Goal: Information Seeking & Learning: Learn about a topic

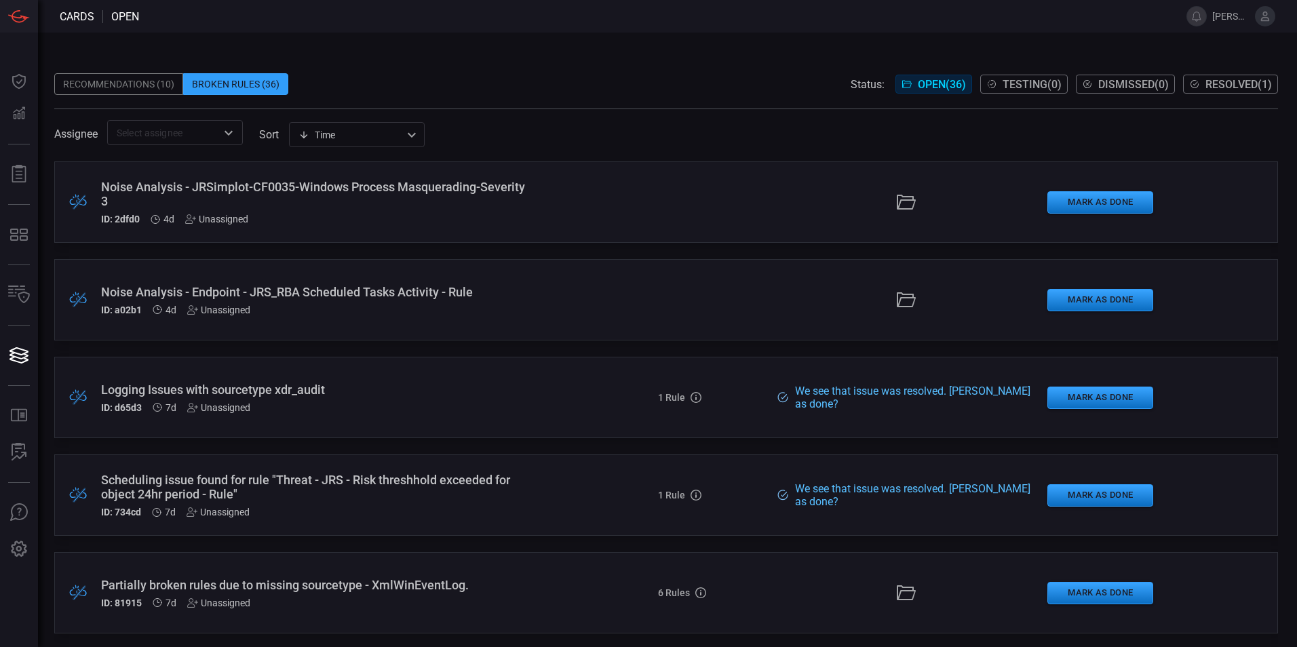
click at [224, 192] on div "Noise Analysis - JRSimplot-CF0035-Windows Process Masquerading-Severity 3" at bounding box center [315, 194] width 428 height 28
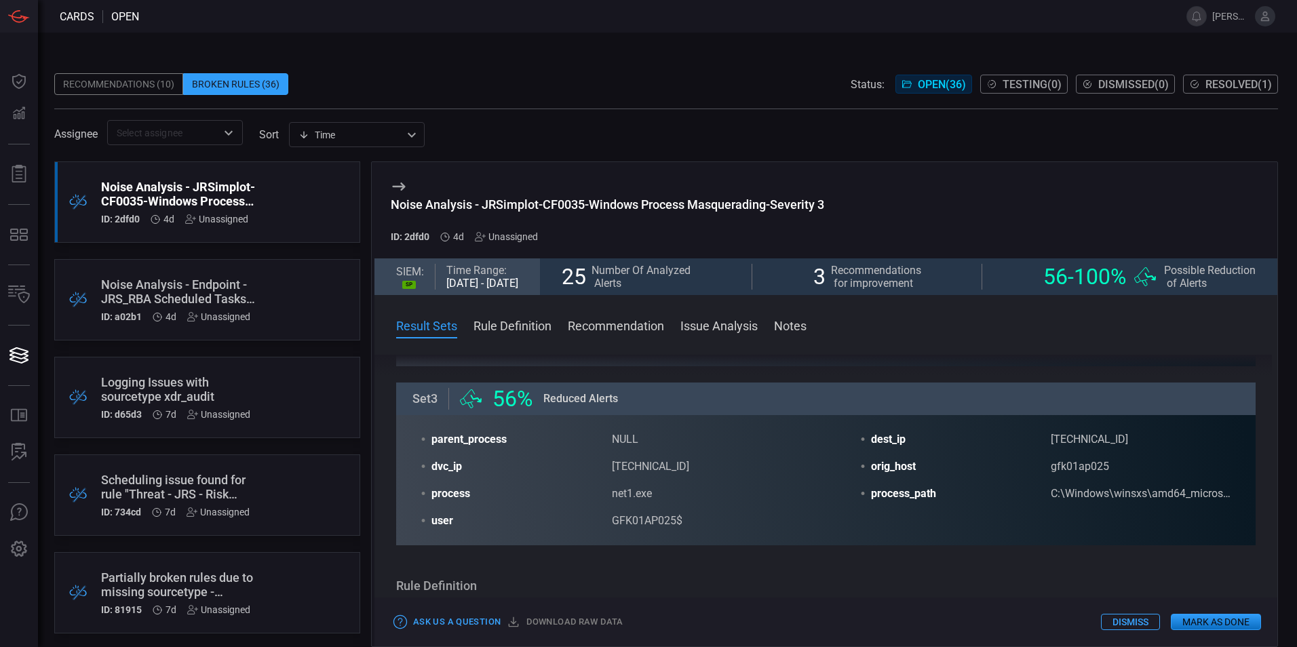
scroll to position [210, 0]
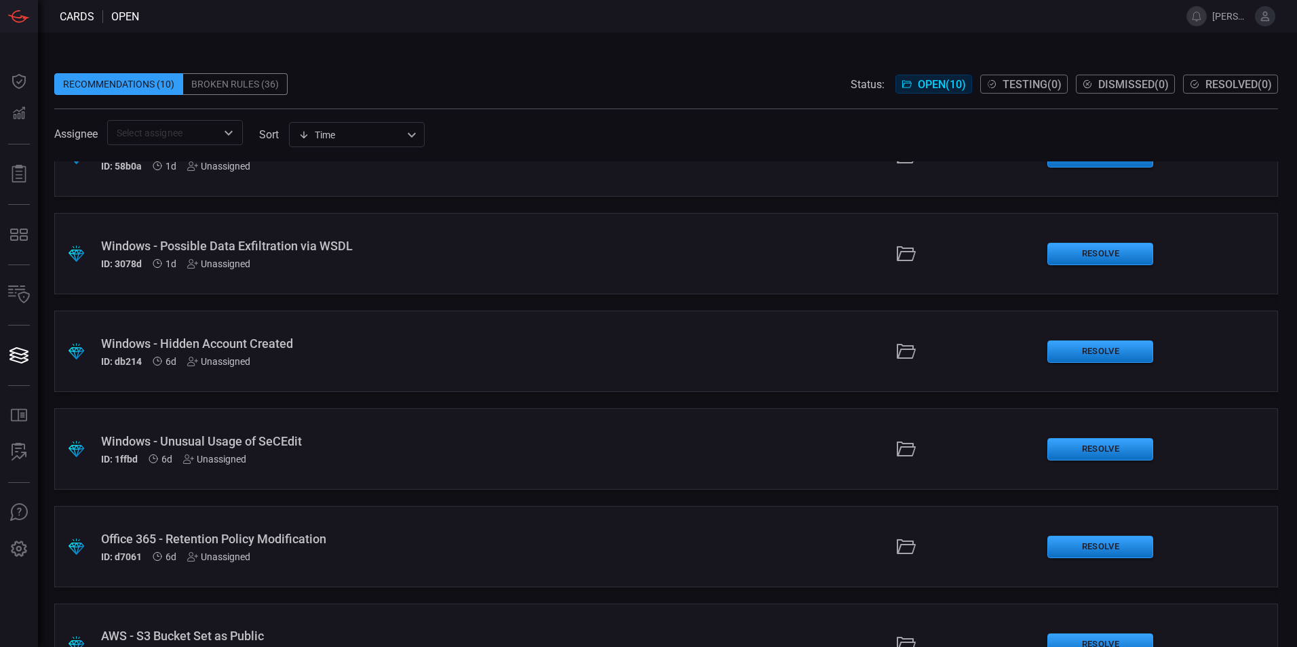
scroll to position [271, 0]
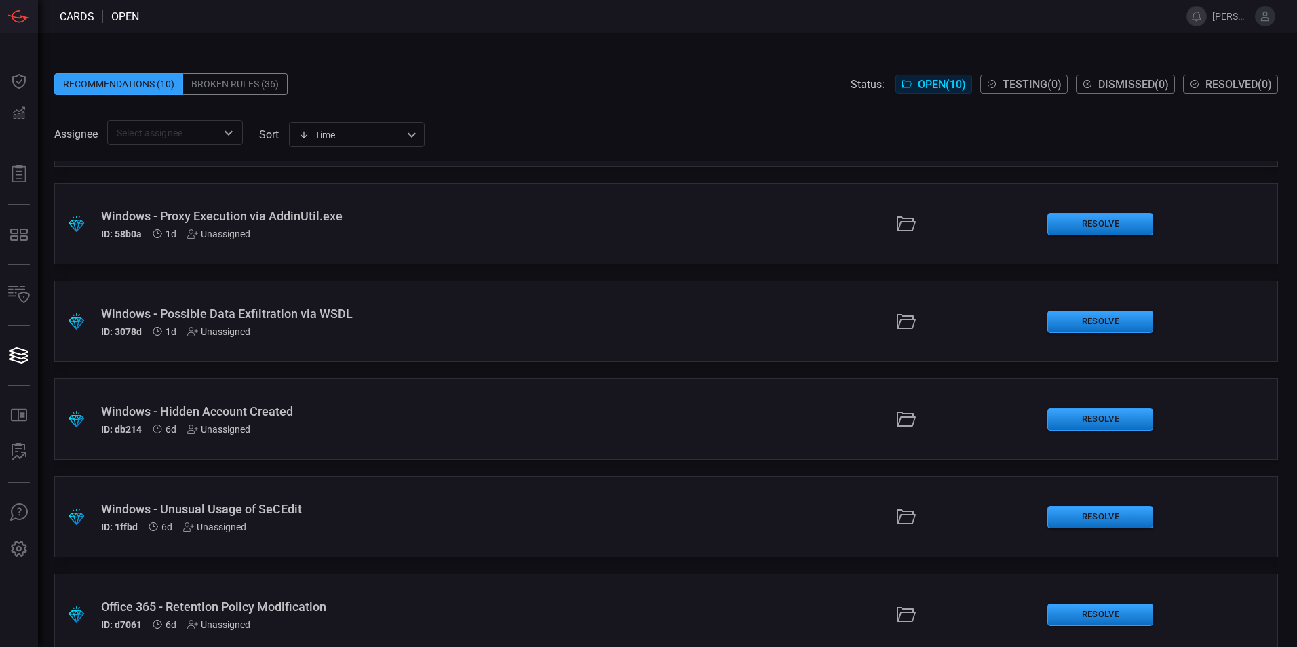
click at [904, 323] on icon at bounding box center [907, 322] width 22 height 22
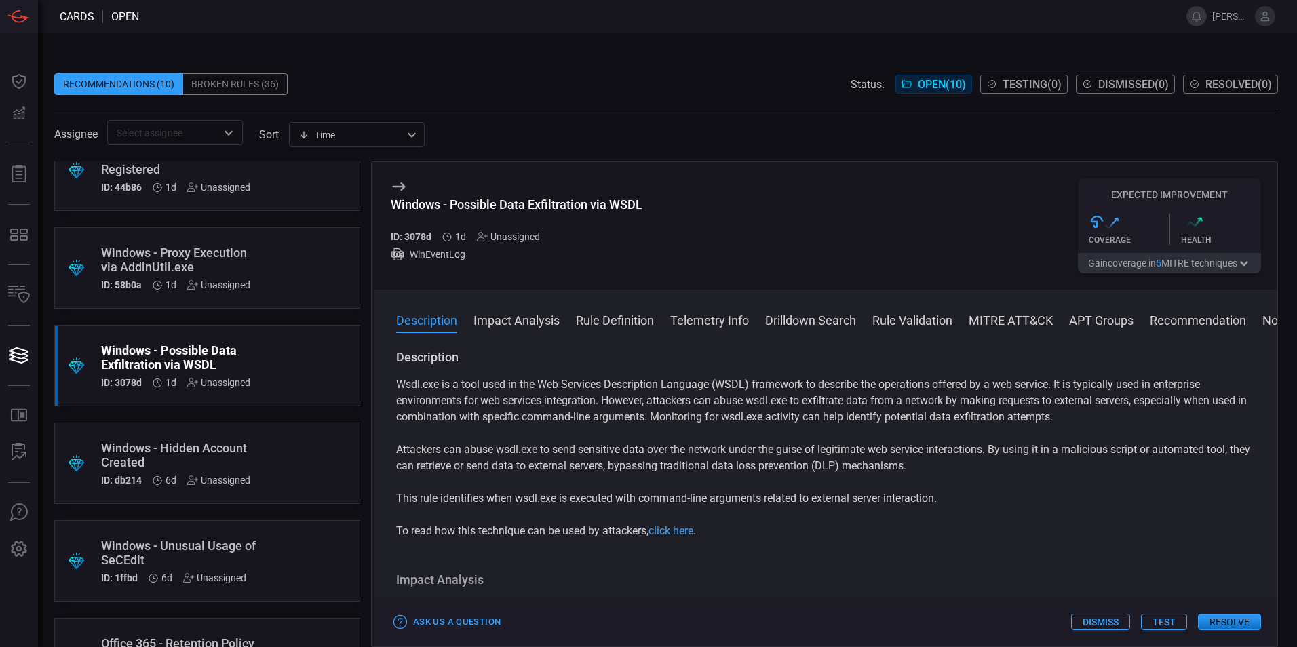
scroll to position [204, 0]
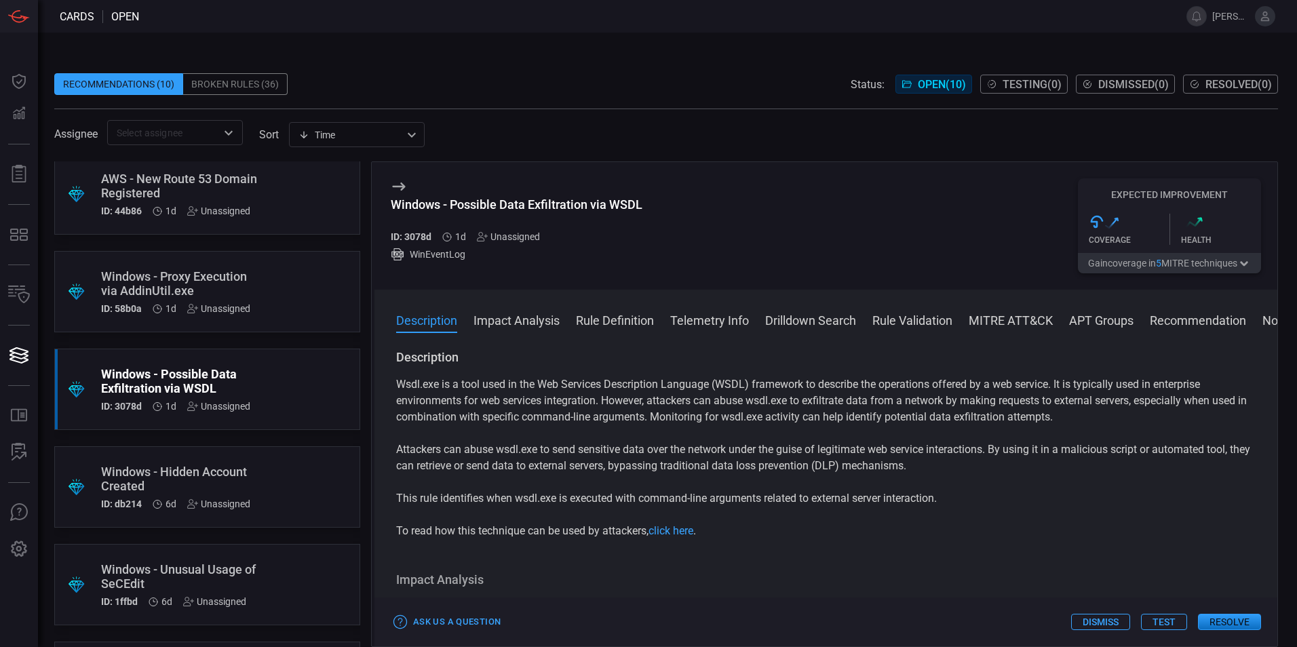
click at [202, 292] on div "Windows - Proxy Execution via AddinUtil.exe" at bounding box center [181, 283] width 161 height 28
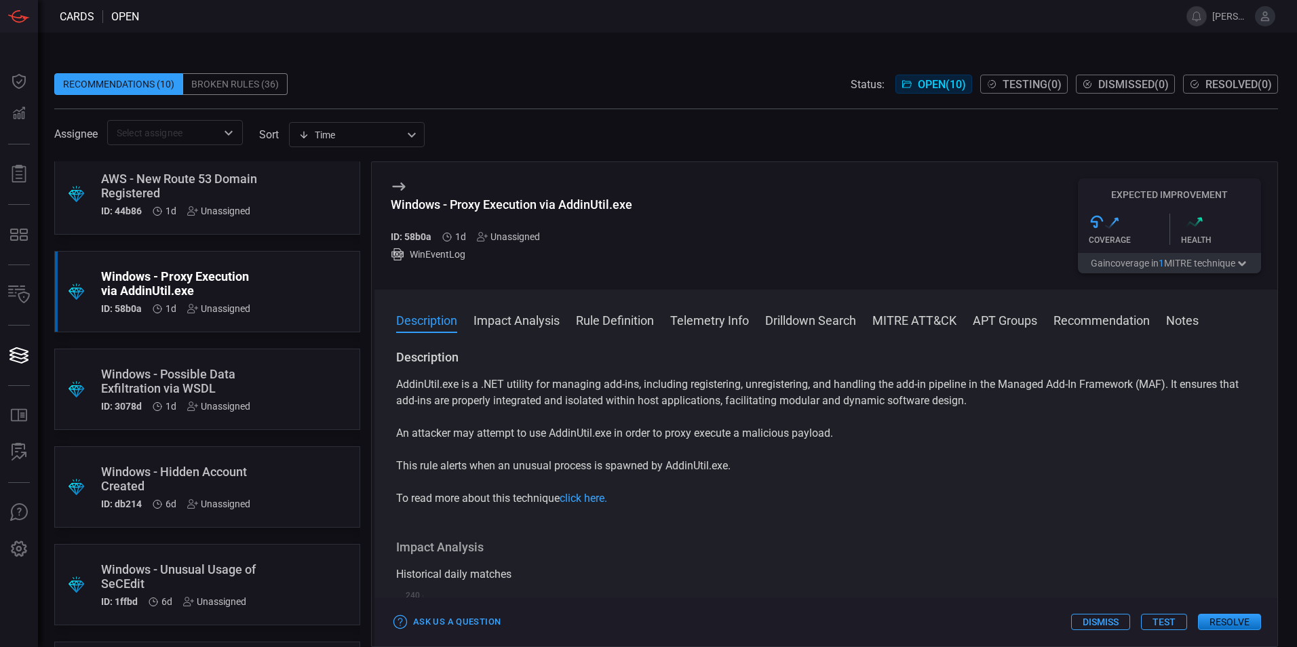
click at [535, 324] on button "Impact Analysis" at bounding box center [517, 319] width 86 height 16
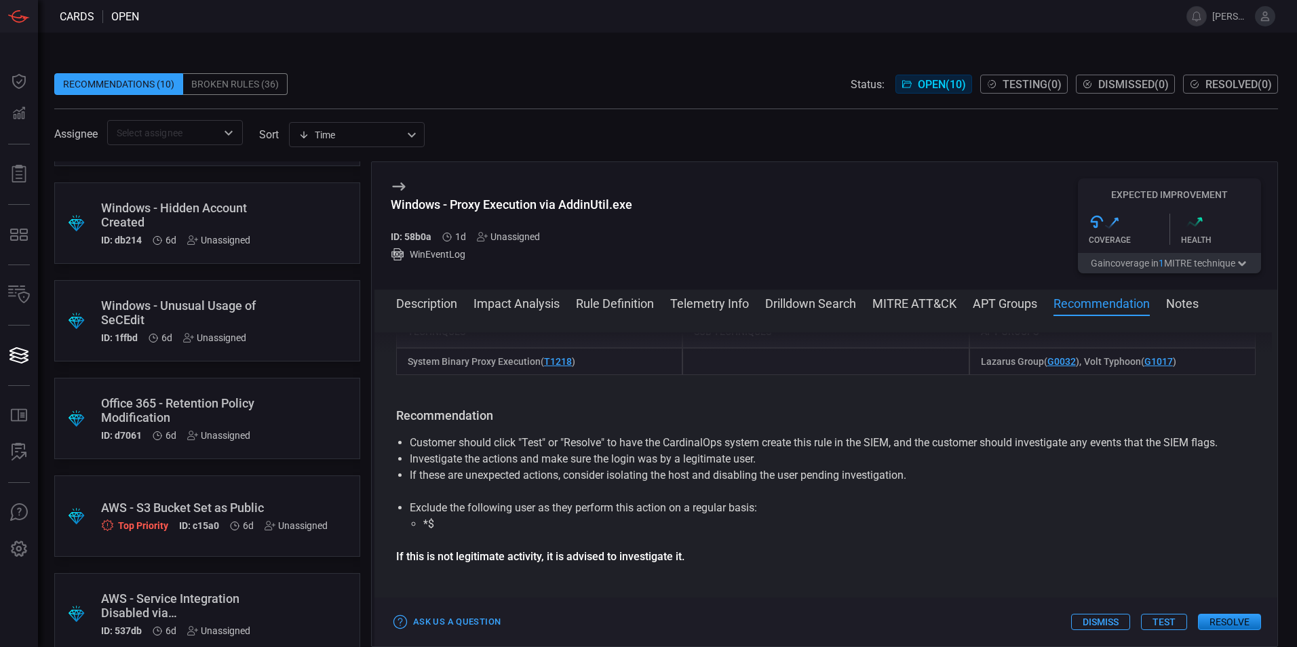
scroll to position [491, 0]
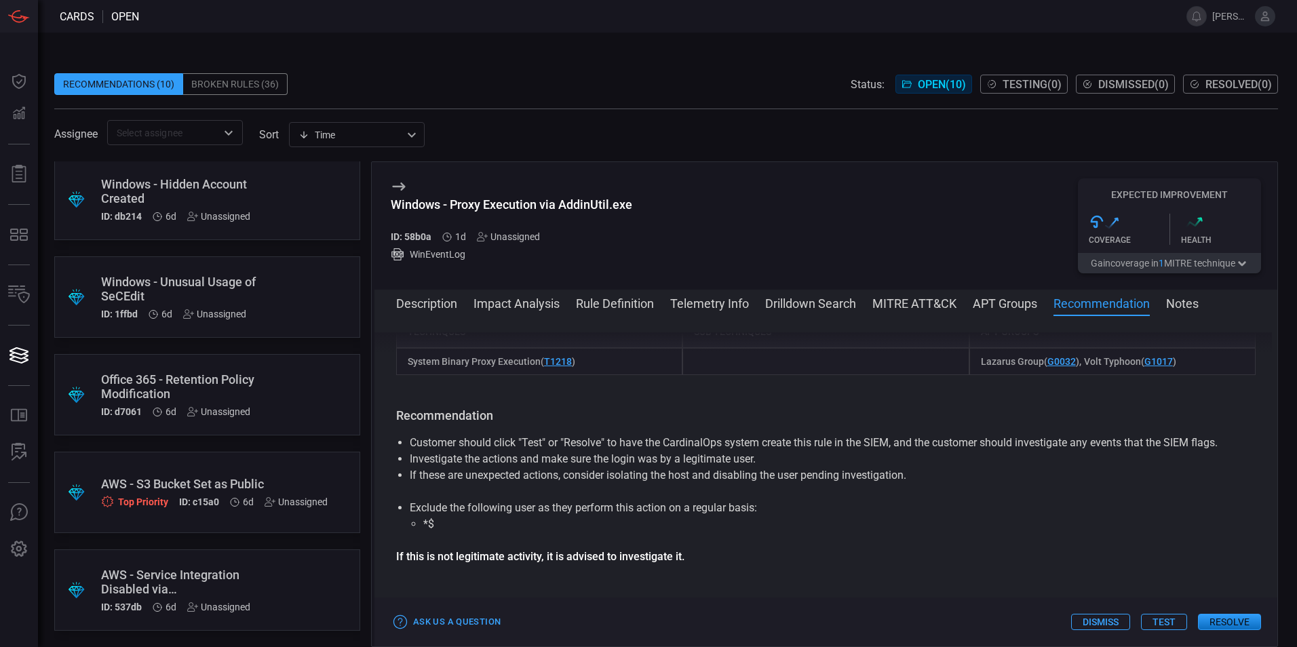
click at [203, 487] on div "AWS - S3 Bucket Set as Public" at bounding box center [214, 484] width 227 height 14
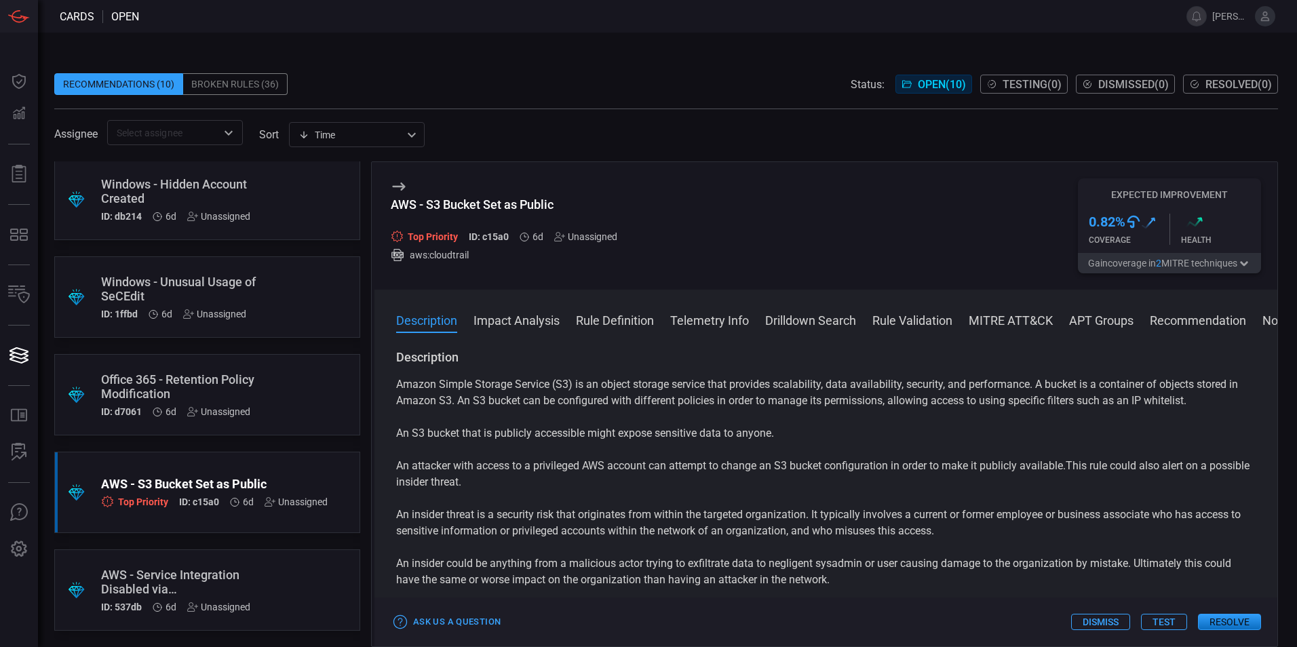
click at [535, 318] on button "Impact Analysis" at bounding box center [517, 319] width 86 height 16
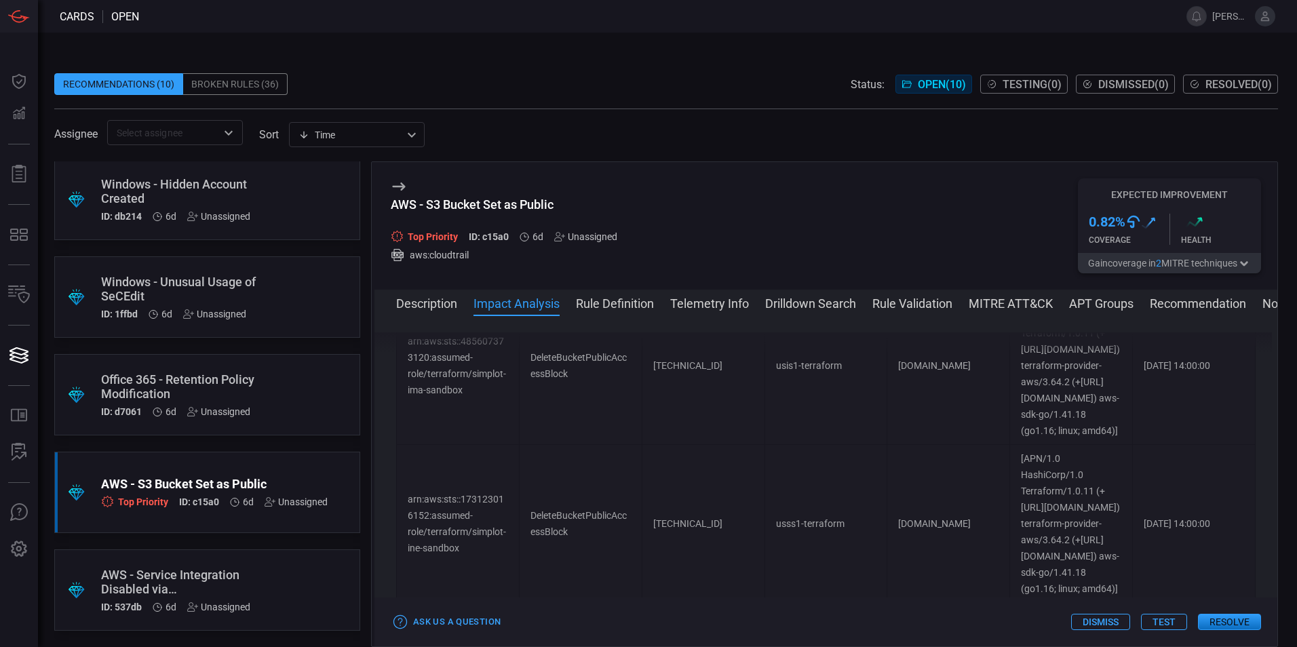
scroll to position [1170, 0]
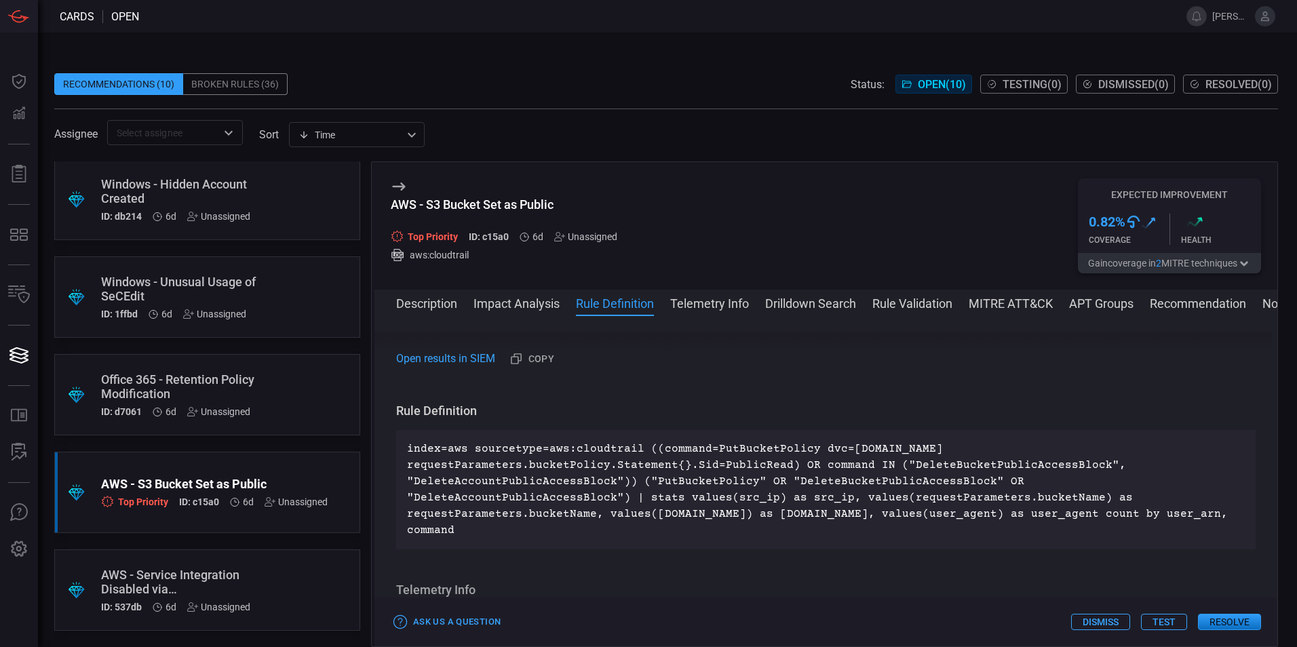
click at [501, 305] on button "Impact Analysis" at bounding box center [517, 302] width 86 height 16
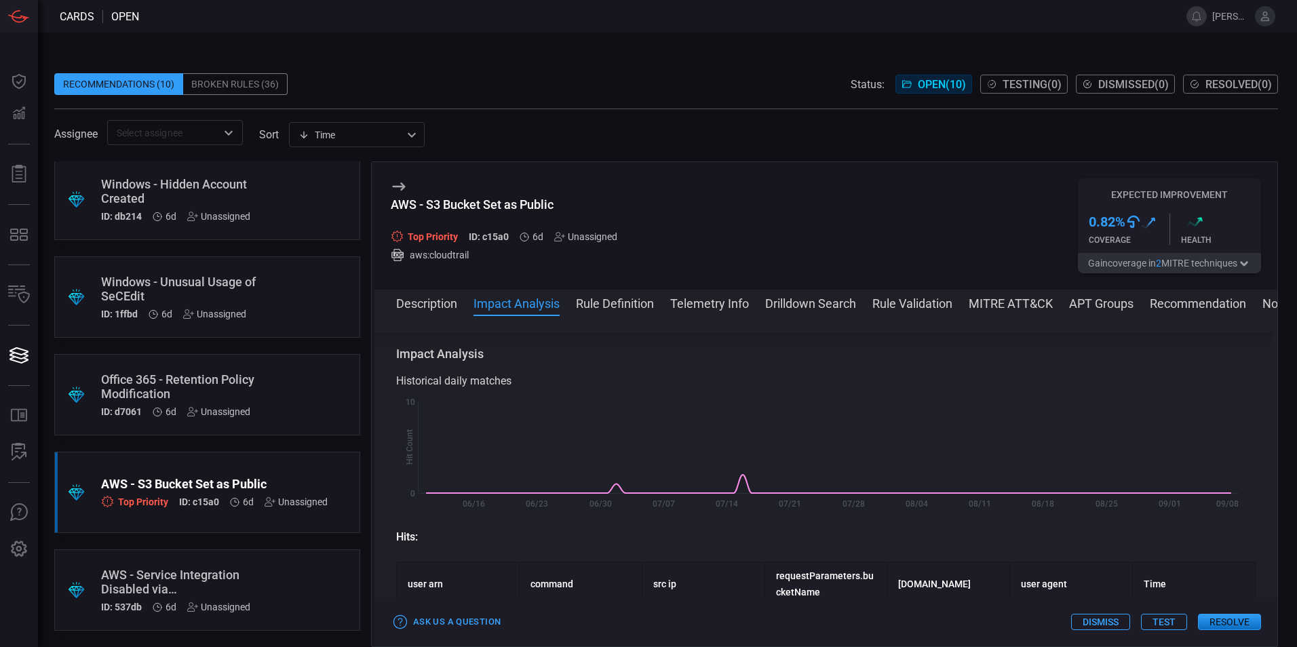
click at [417, 304] on button "Description" at bounding box center [426, 302] width 61 height 16
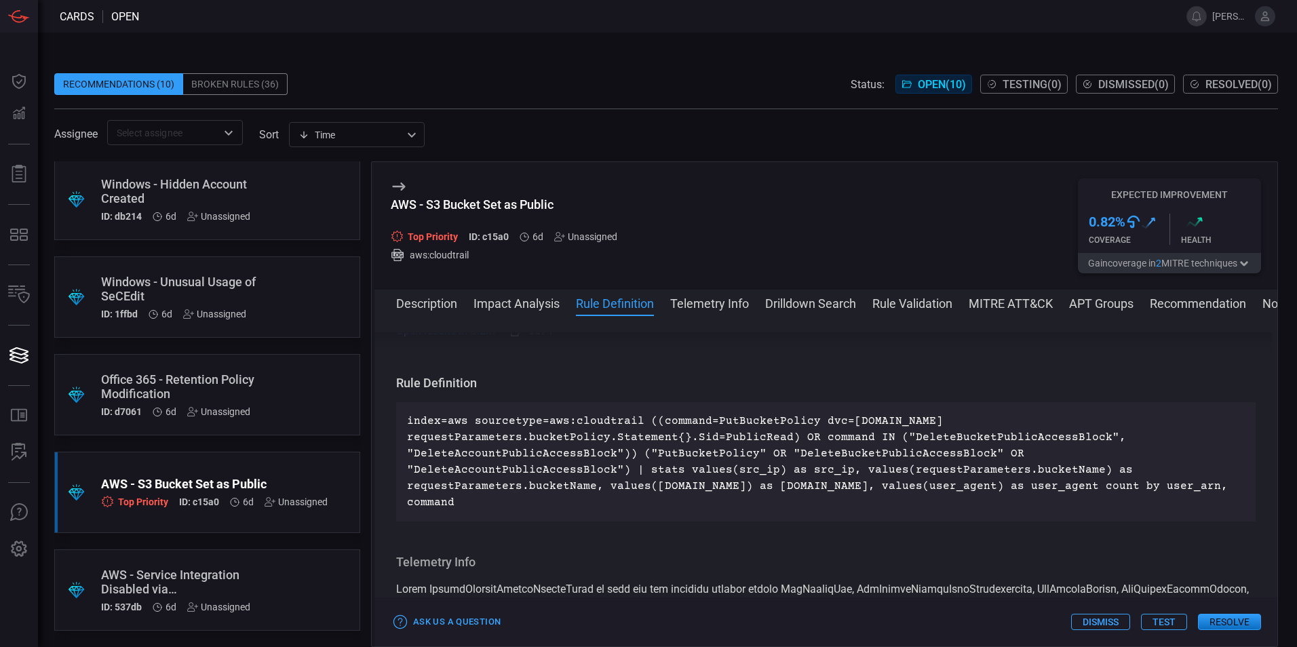
scroll to position [1221, 0]
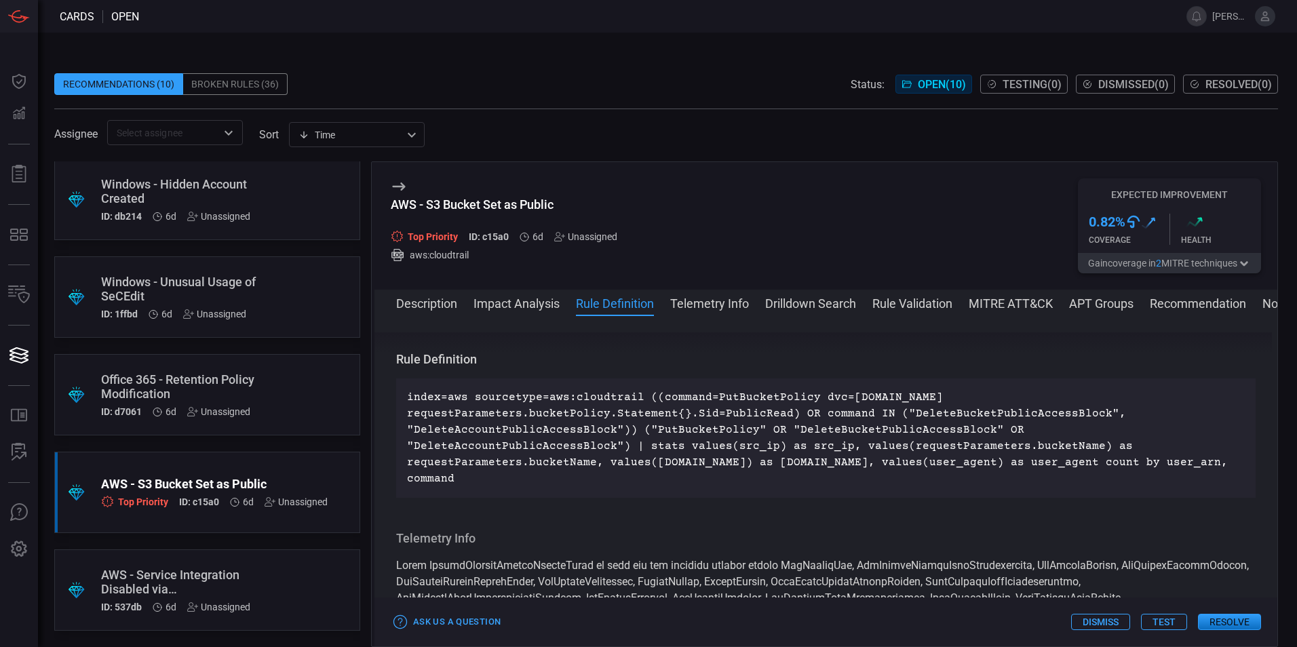
click at [706, 301] on button "Telemetry Info" at bounding box center [709, 302] width 79 height 16
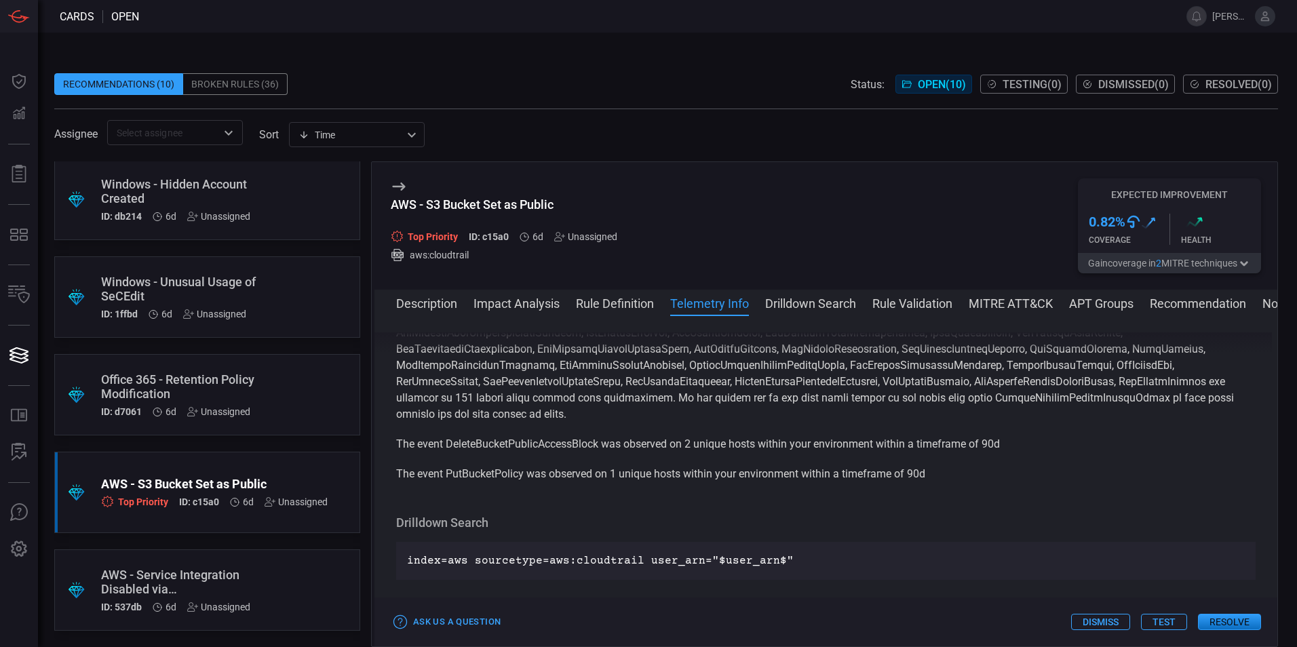
scroll to position [1487, 0]
click at [837, 303] on button "Drilldown Search" at bounding box center [810, 302] width 91 height 16
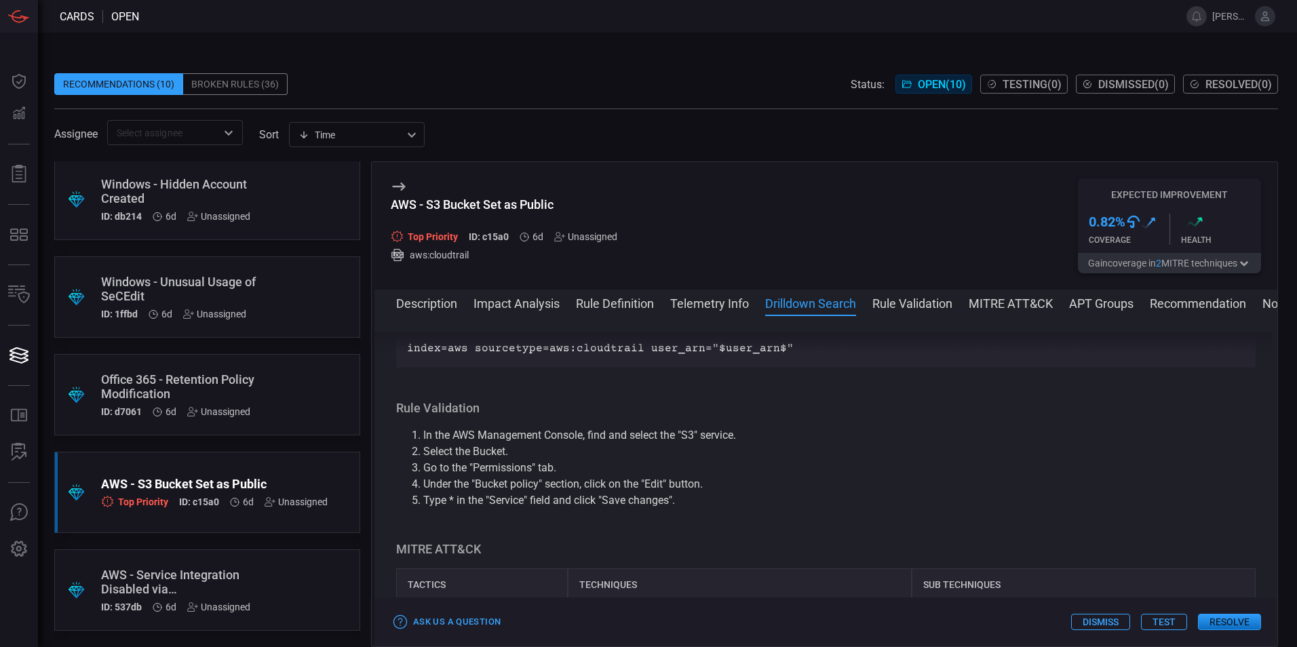
scroll to position [1737, 0]
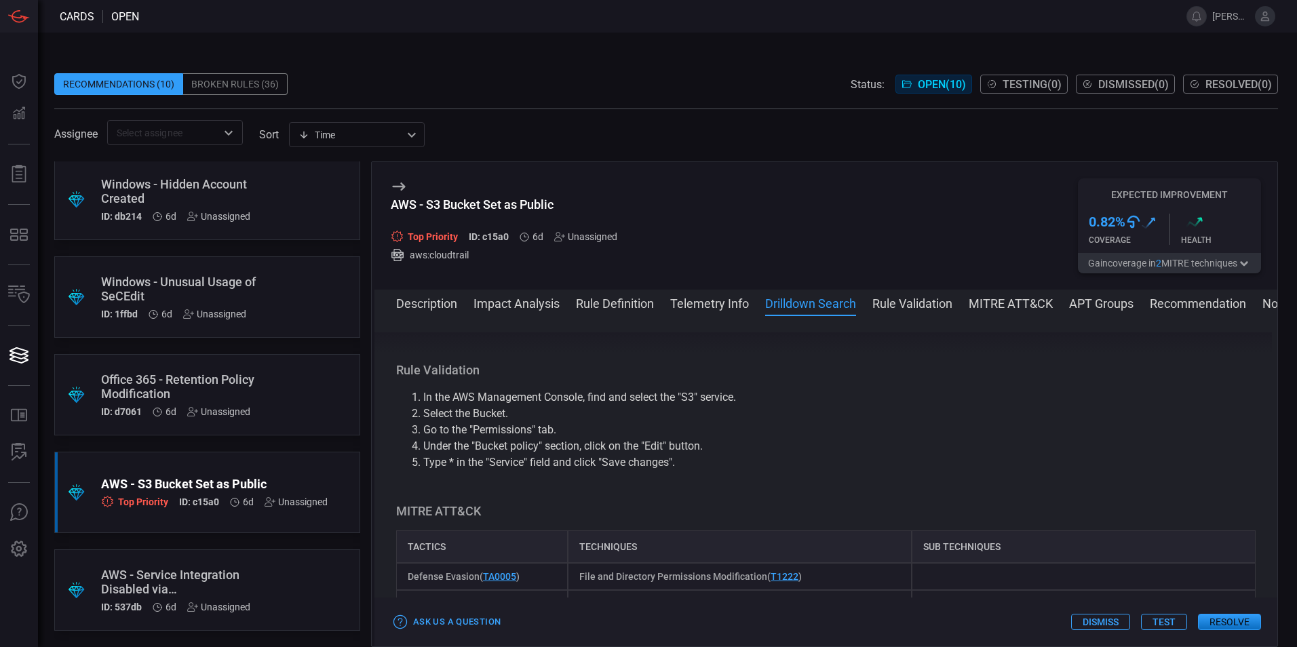
click at [932, 305] on button "Rule Validation" at bounding box center [913, 302] width 80 height 16
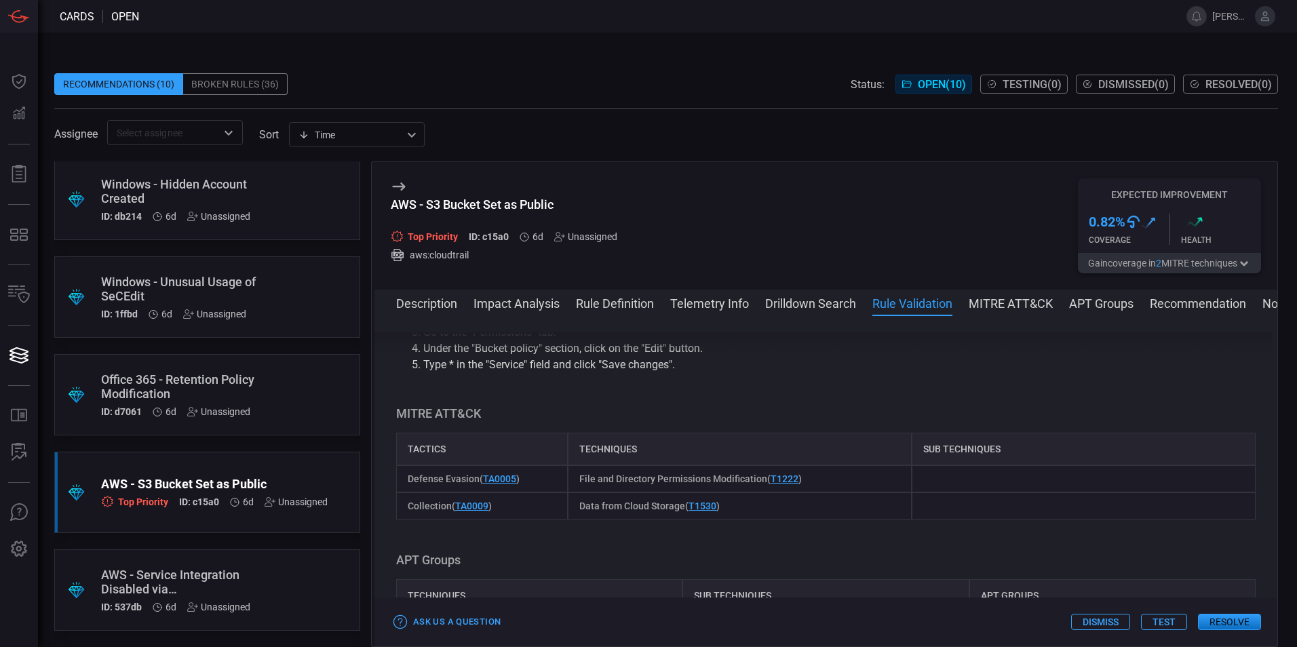
click at [1037, 310] on button "MITRE ATT&CK" at bounding box center [1011, 302] width 84 height 16
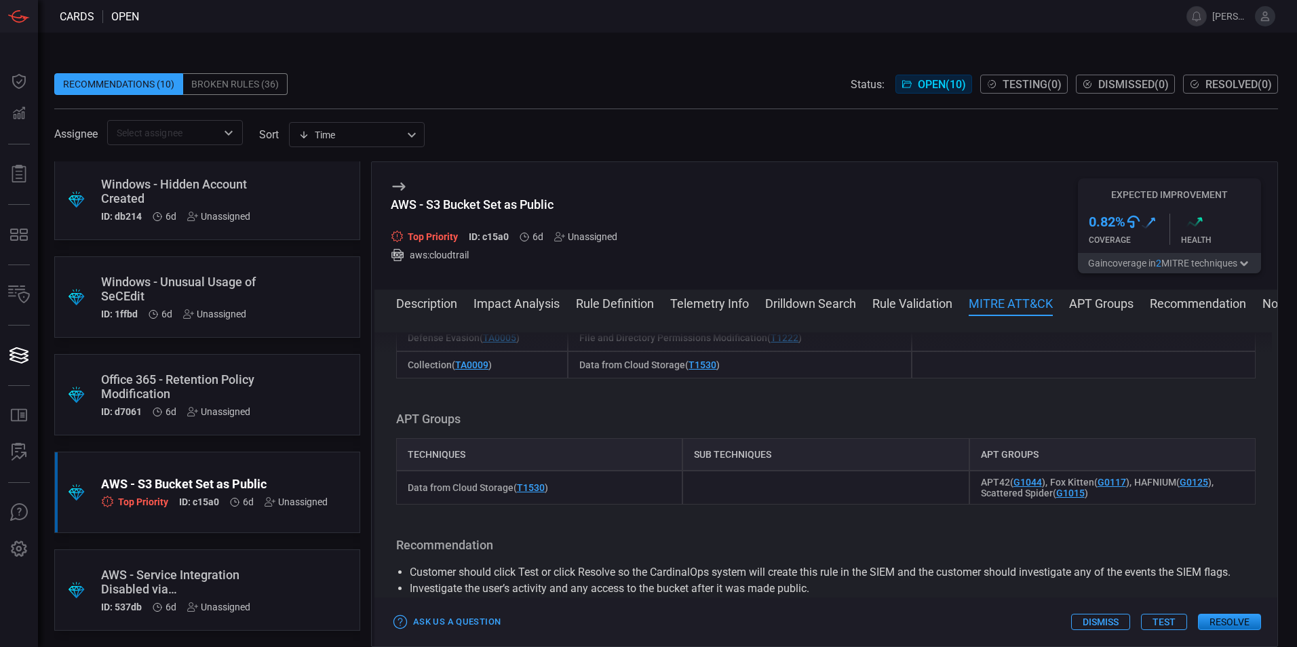
click at [1100, 303] on button "APT Groups" at bounding box center [1101, 302] width 64 height 16
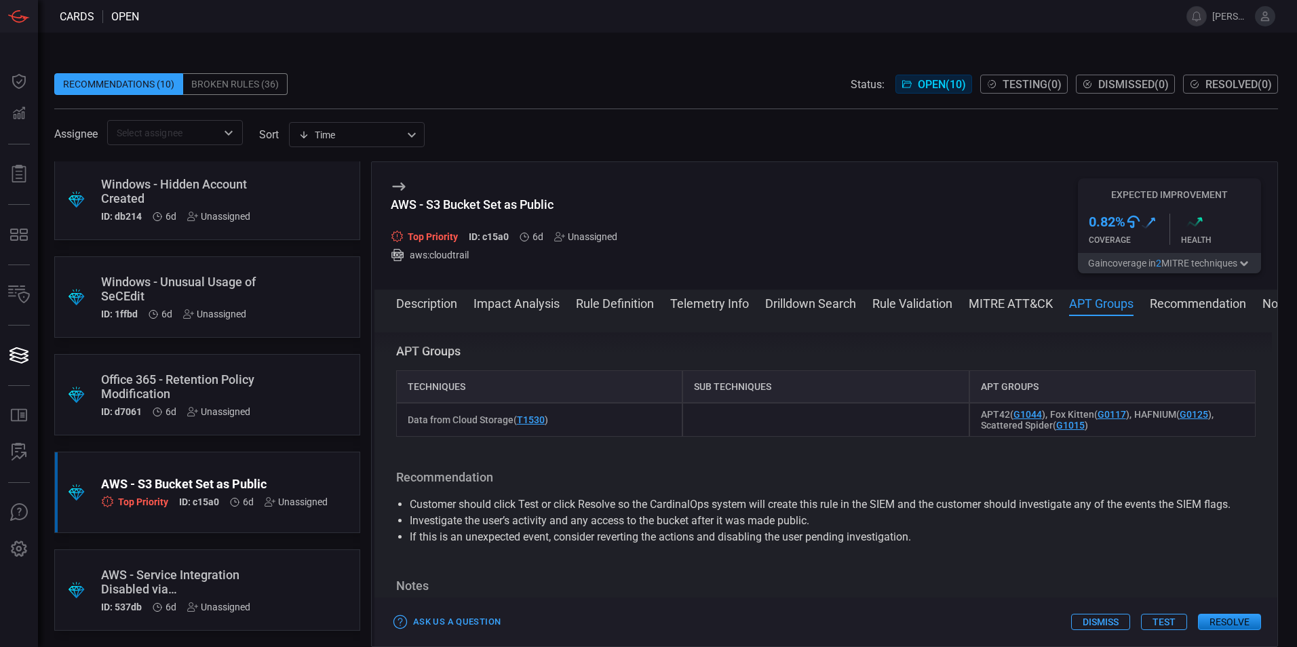
scroll to position [2122, 0]
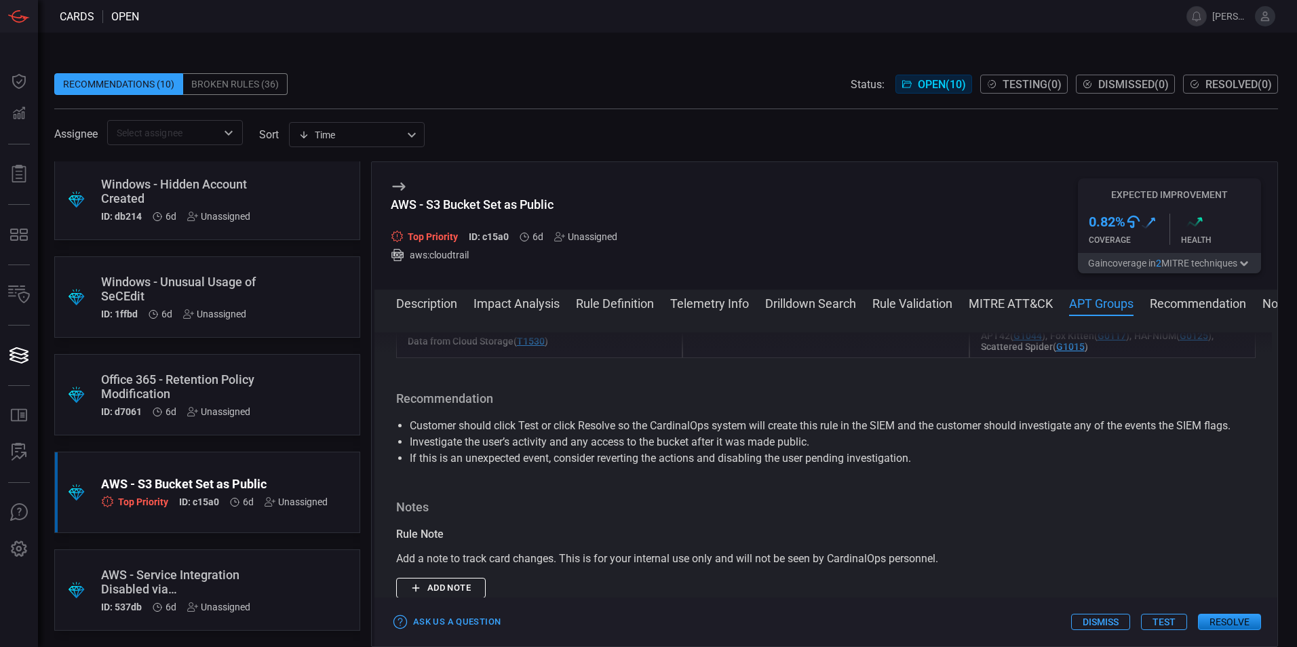
click at [1171, 305] on button "Recommendation" at bounding box center [1198, 302] width 96 height 16
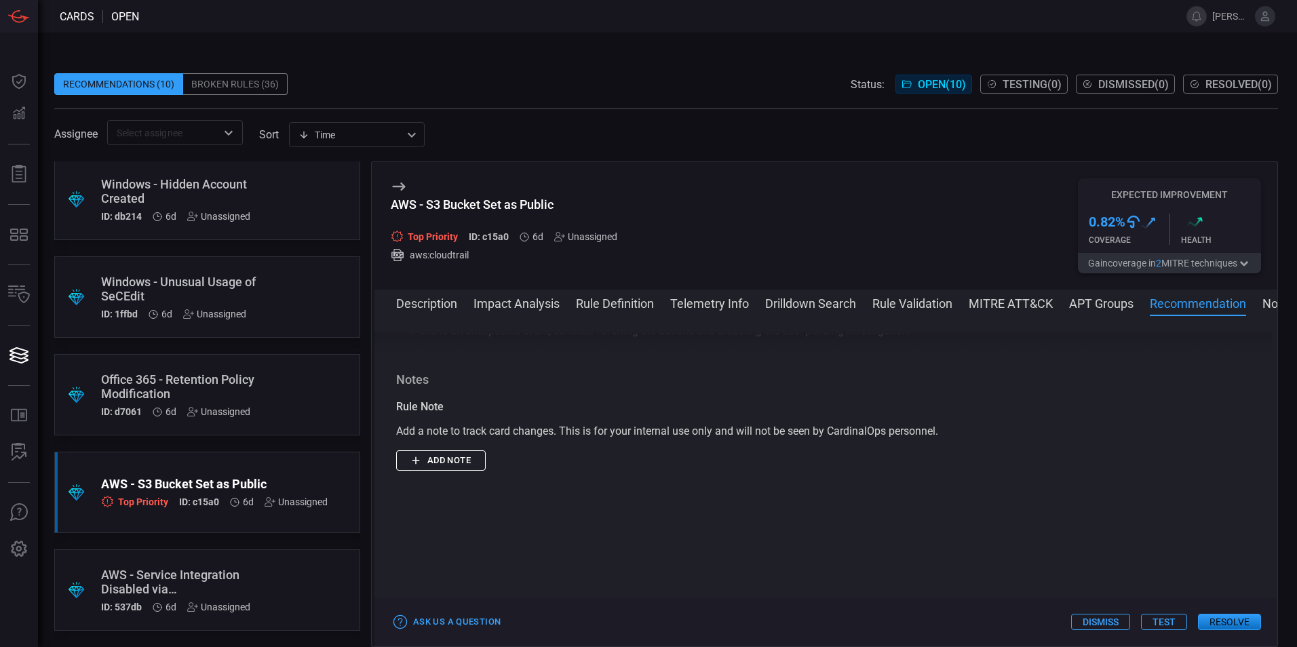
click at [1270, 306] on button "Notes" at bounding box center [1279, 302] width 33 height 16
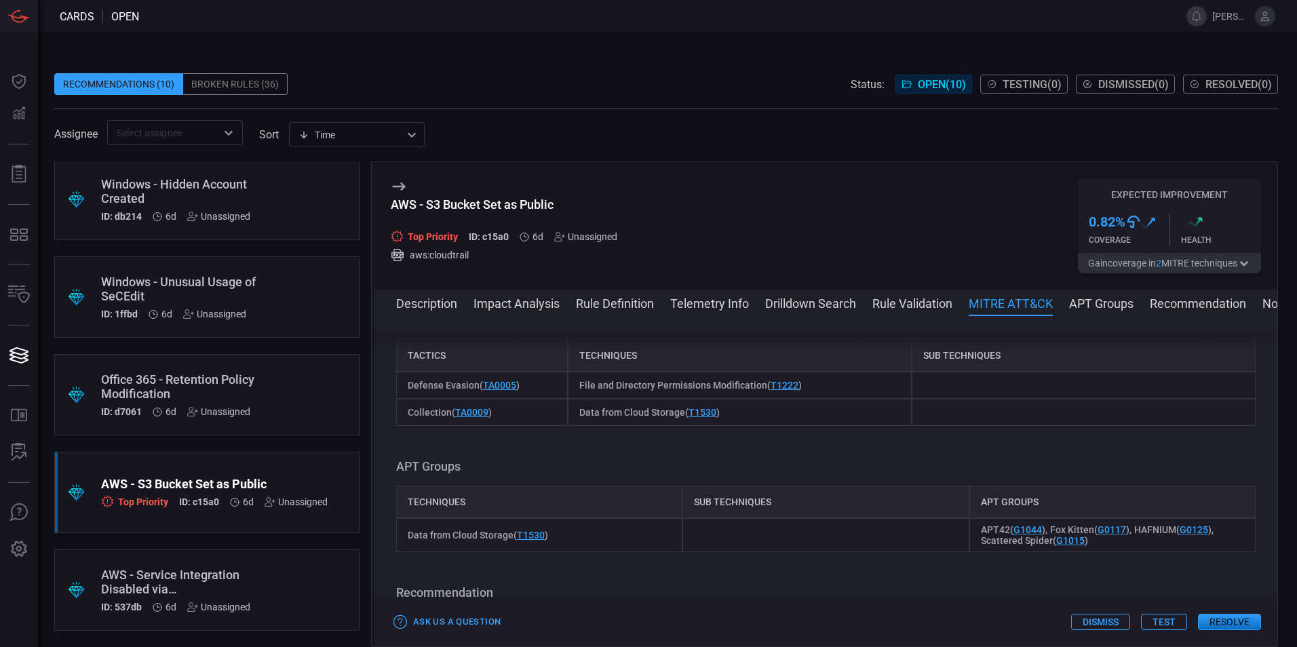
scroll to position [1905, 0]
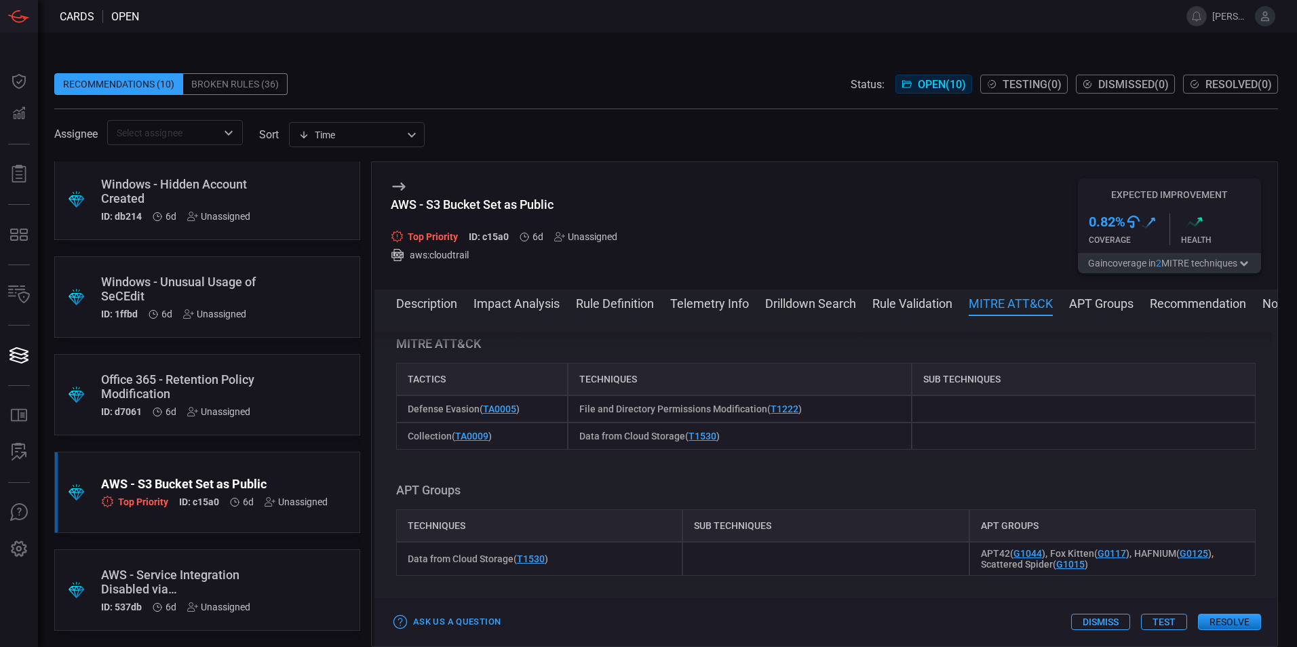
click at [1094, 305] on button "APT Groups" at bounding box center [1101, 302] width 64 height 16
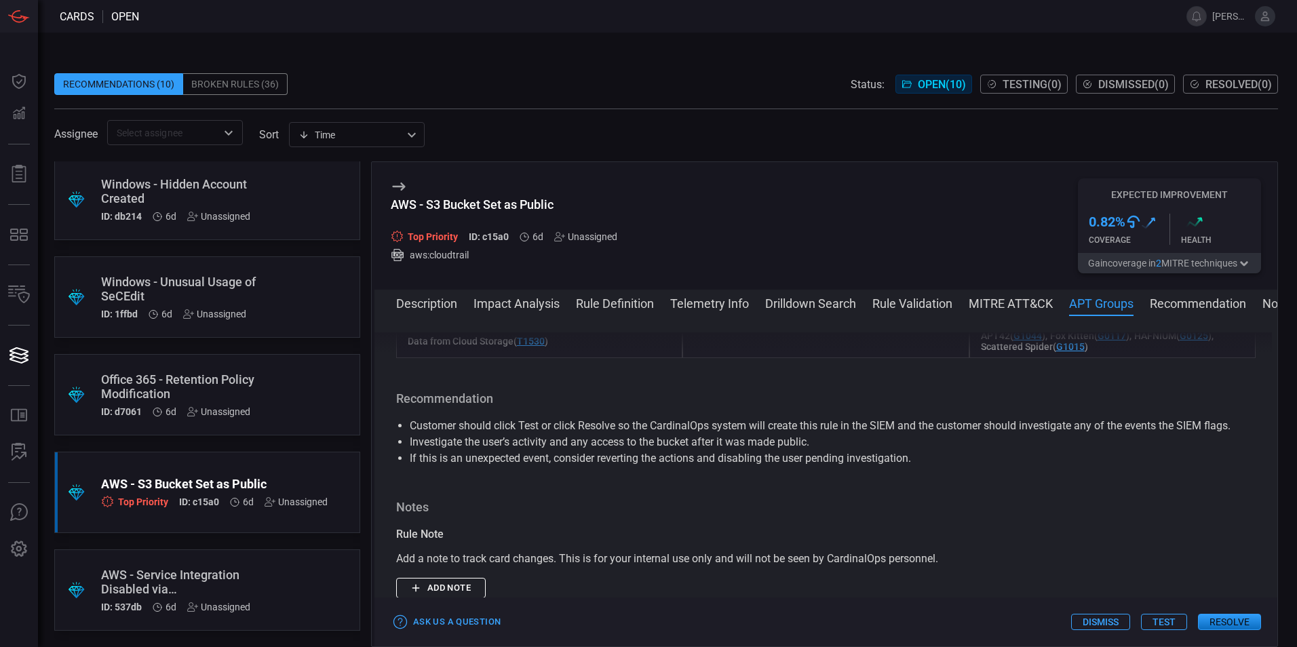
click at [1183, 305] on button "Recommendation" at bounding box center [1198, 302] width 96 height 16
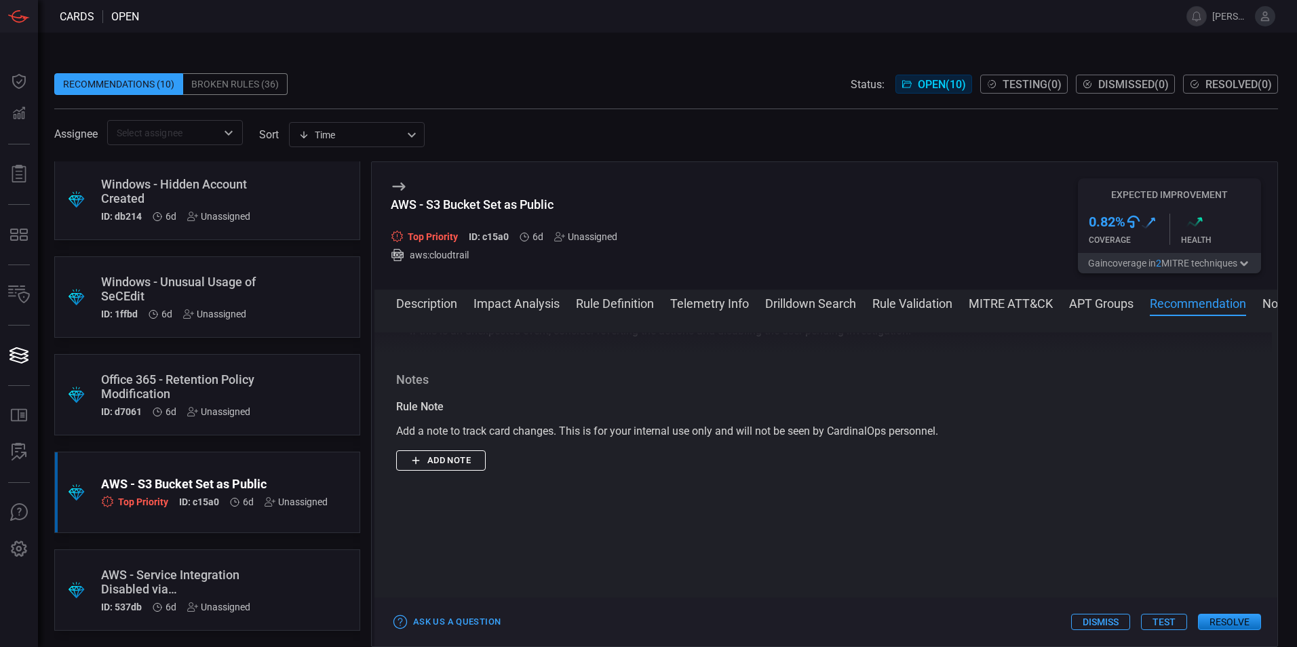
click at [1272, 307] on button "Notes" at bounding box center [1279, 302] width 33 height 16
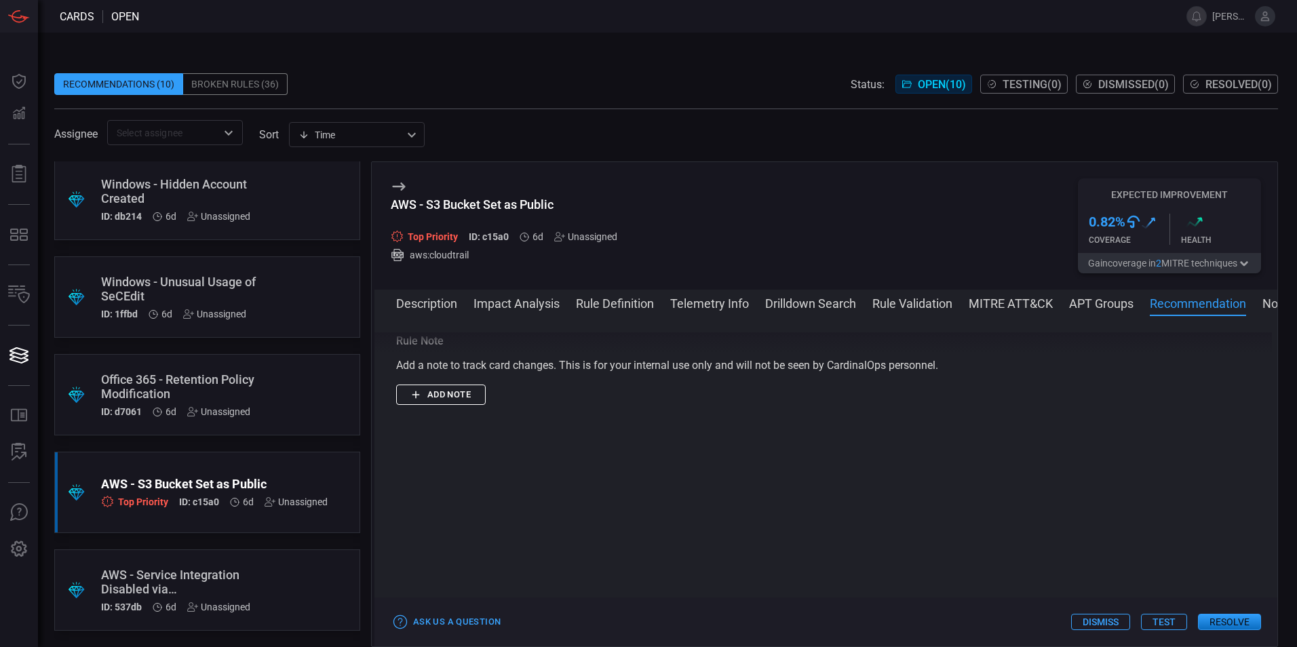
scroll to position [2375, 0]
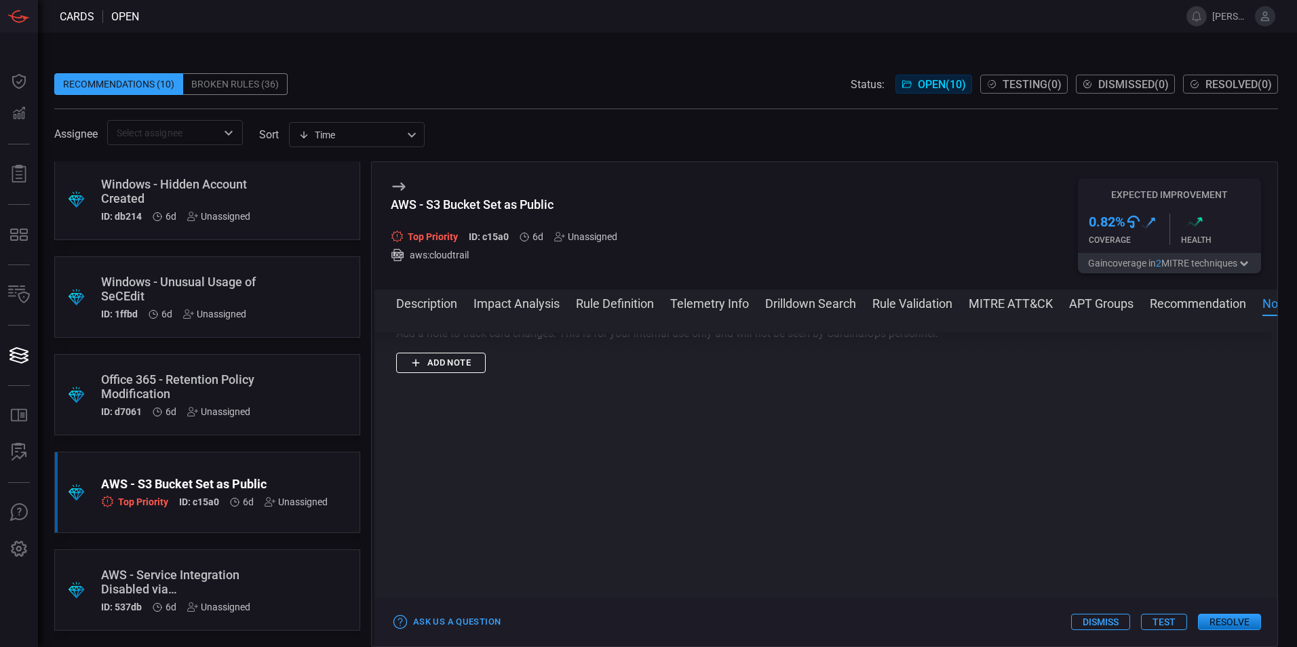
click at [839, 309] on button "Drilldown Search" at bounding box center [810, 302] width 91 height 16
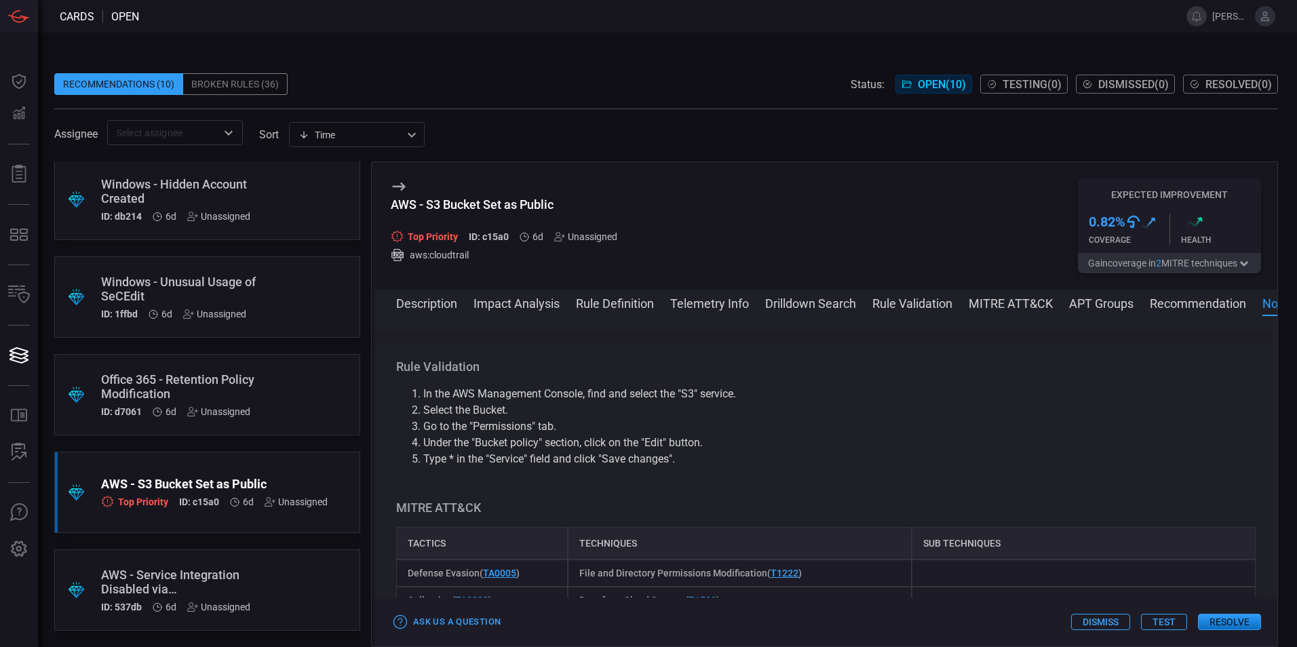
scroll to position [1737, 0]
click at [420, 296] on button "Description" at bounding box center [426, 302] width 61 height 16
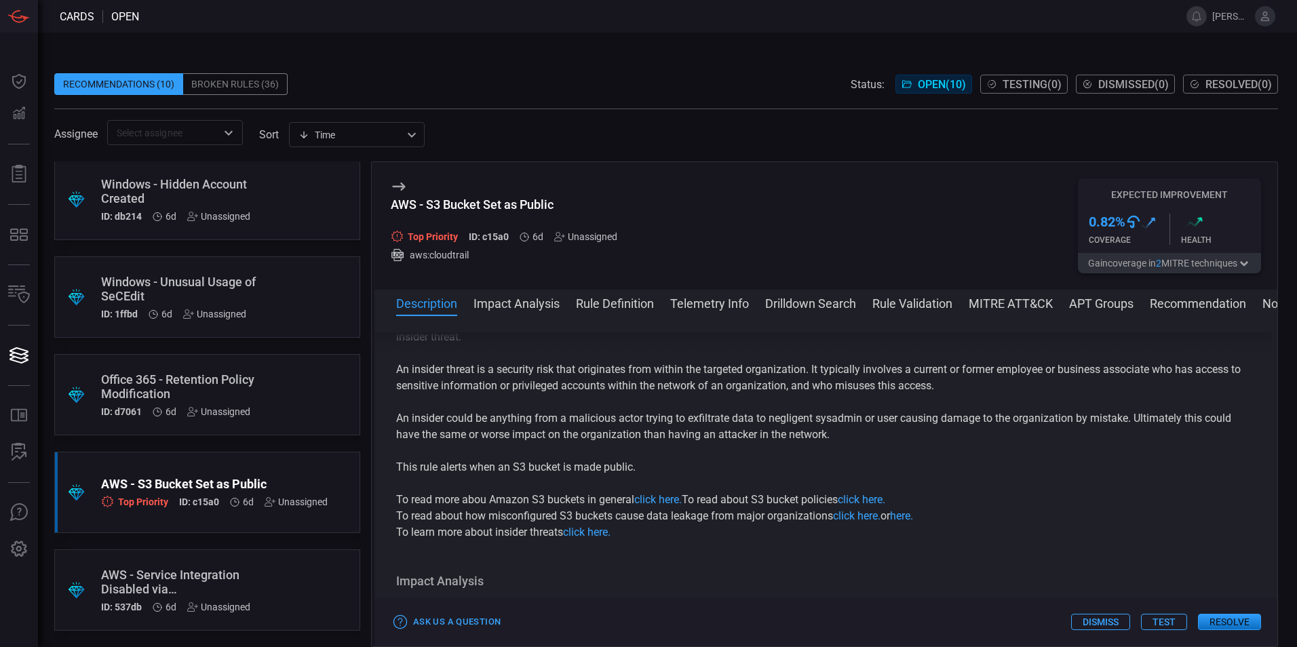
scroll to position [0, 0]
